Goal: Task Accomplishment & Management: Use online tool/utility

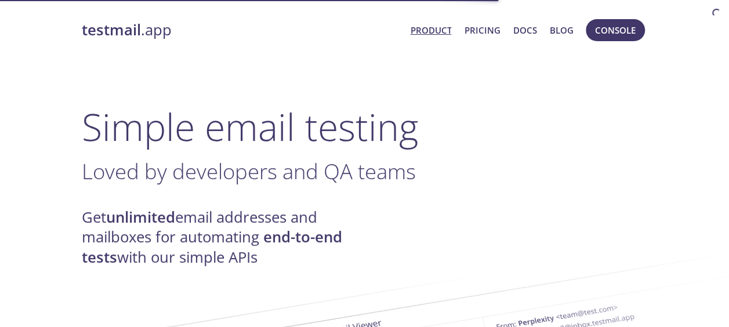
click at [621, 26] on span "Console" at bounding box center [615, 30] width 41 height 15
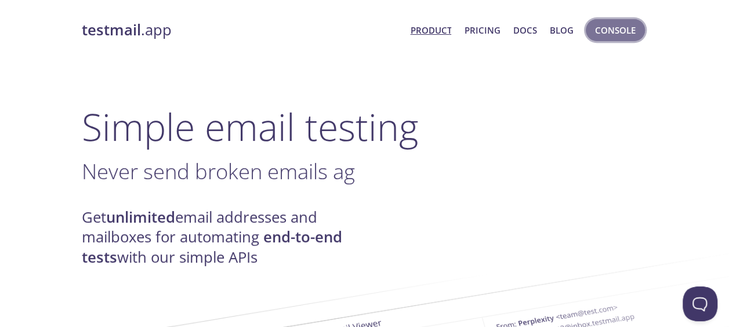
click at [611, 35] on span "Console" at bounding box center [615, 30] width 41 height 15
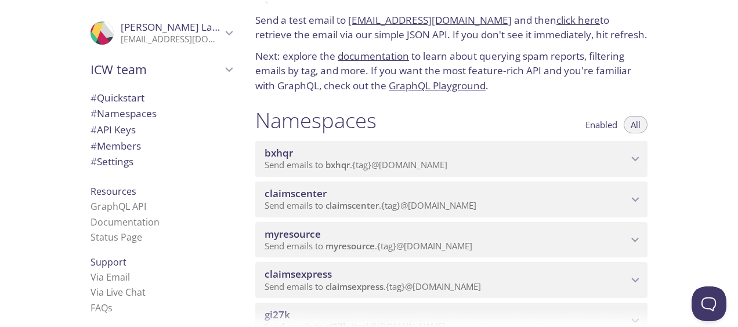
scroll to position [58, 0]
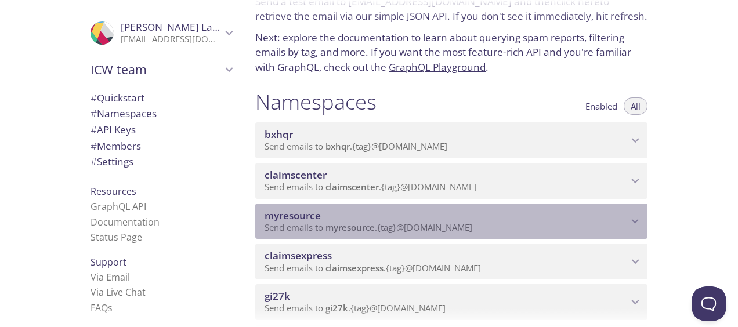
click at [639, 215] on icon "myresource namespace" at bounding box center [635, 221] width 15 height 15
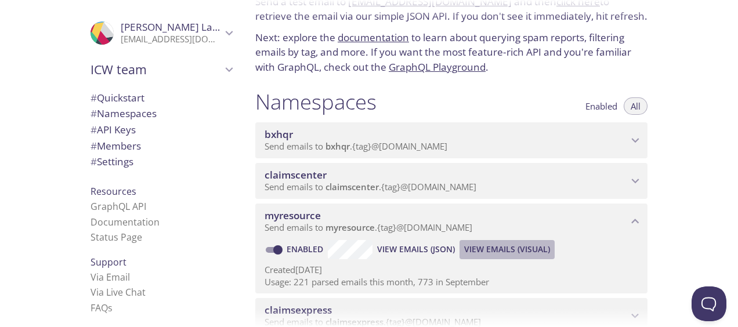
click at [511, 247] on span "View Emails (Visual)" at bounding box center [507, 249] width 86 height 14
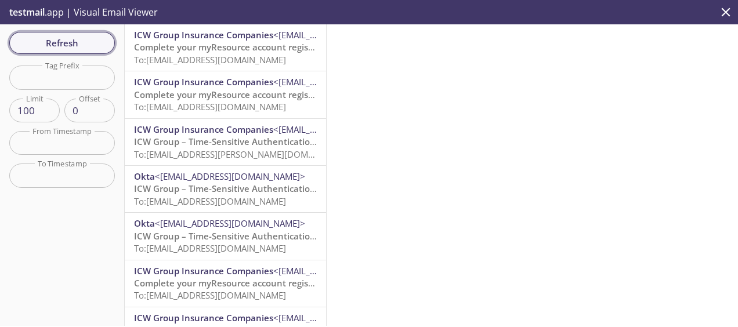
click at [68, 40] on span "Refresh" at bounding box center [62, 42] width 87 height 15
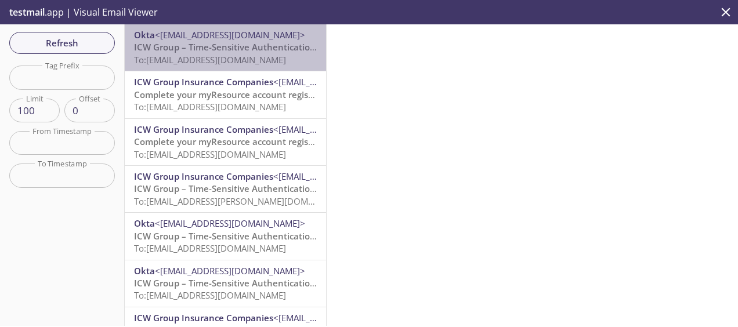
click at [238, 54] on span "To: [EMAIL_ADDRESS][DOMAIN_NAME]" at bounding box center [210, 60] width 152 height 12
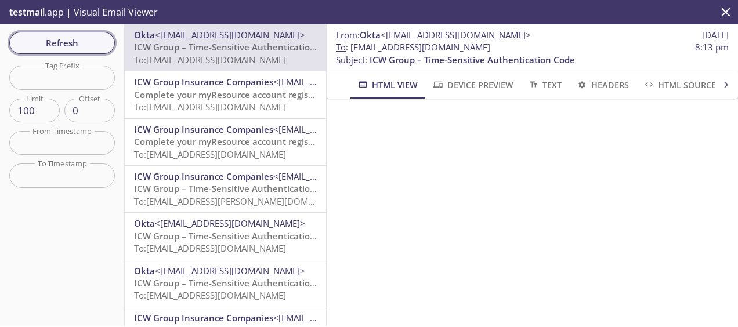
click at [79, 42] on span "Refresh" at bounding box center [62, 42] width 87 height 15
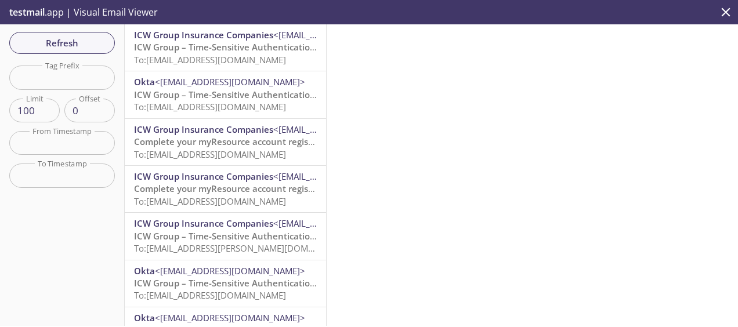
click at [207, 52] on span "ICW Group – Time-Sensitive Authentication Code" at bounding box center [236, 47] width 205 height 12
